Goal: Use online tool/utility: Use online tool/utility

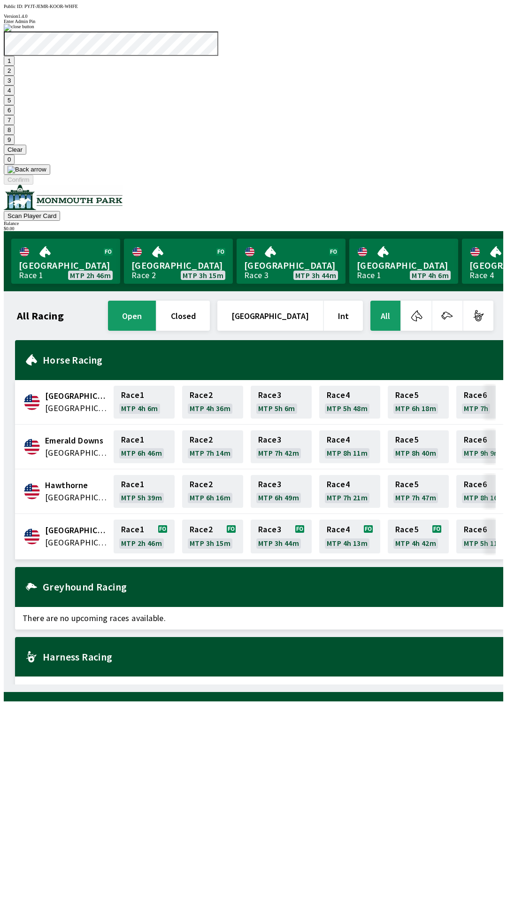
click at [15, 145] on button "9" at bounding box center [9, 140] width 11 height 10
click at [26, 154] on button "Clear" at bounding box center [15, 150] width 23 height 10
click at [15, 85] on button "3" at bounding box center [9, 81] width 11 height 10
click at [50, 175] on button at bounding box center [27, 169] width 46 height 10
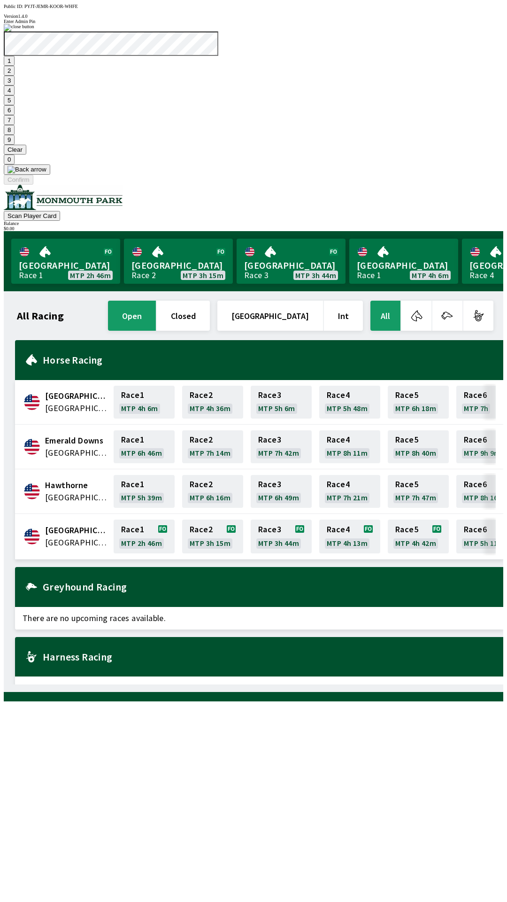
click at [46, 173] on img at bounding box center [27, 170] width 39 height 8
click at [15, 66] on button "1" at bounding box center [9, 61] width 11 height 10
click at [15, 145] on button "9" at bounding box center [9, 140] width 11 height 10
click at [15, 125] on button "7" at bounding box center [9, 120] width 11 height 10
click at [15, 85] on button "3" at bounding box center [9, 81] width 11 height 10
